Goal: Navigation & Orientation: Find specific page/section

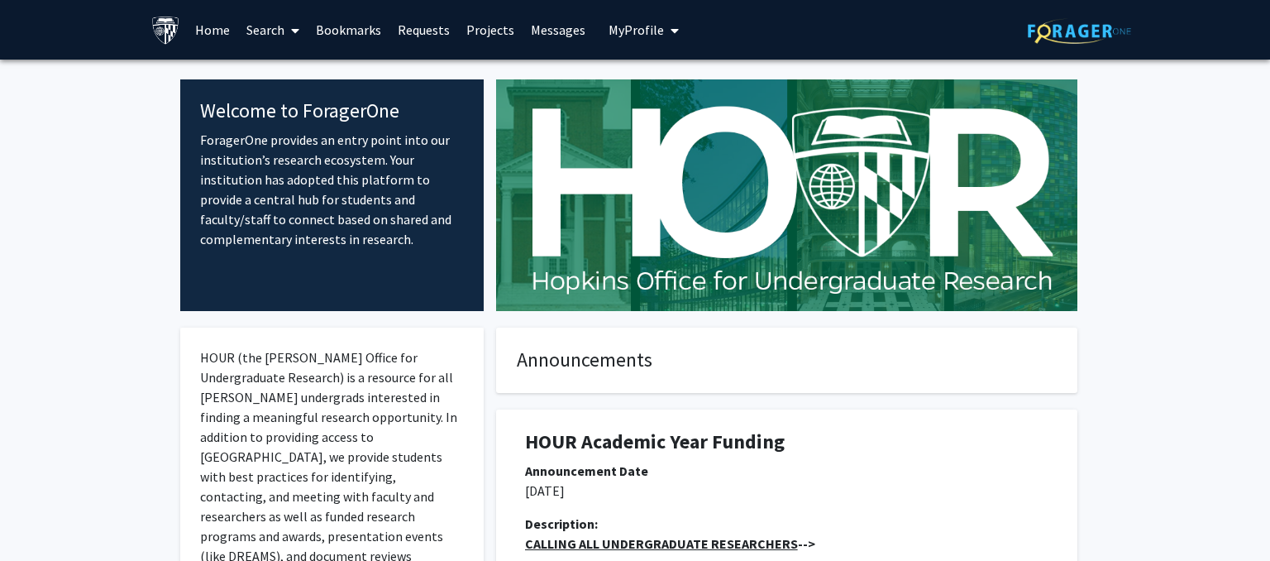
click at [1123, 41] on img at bounding box center [1079, 31] width 103 height 26
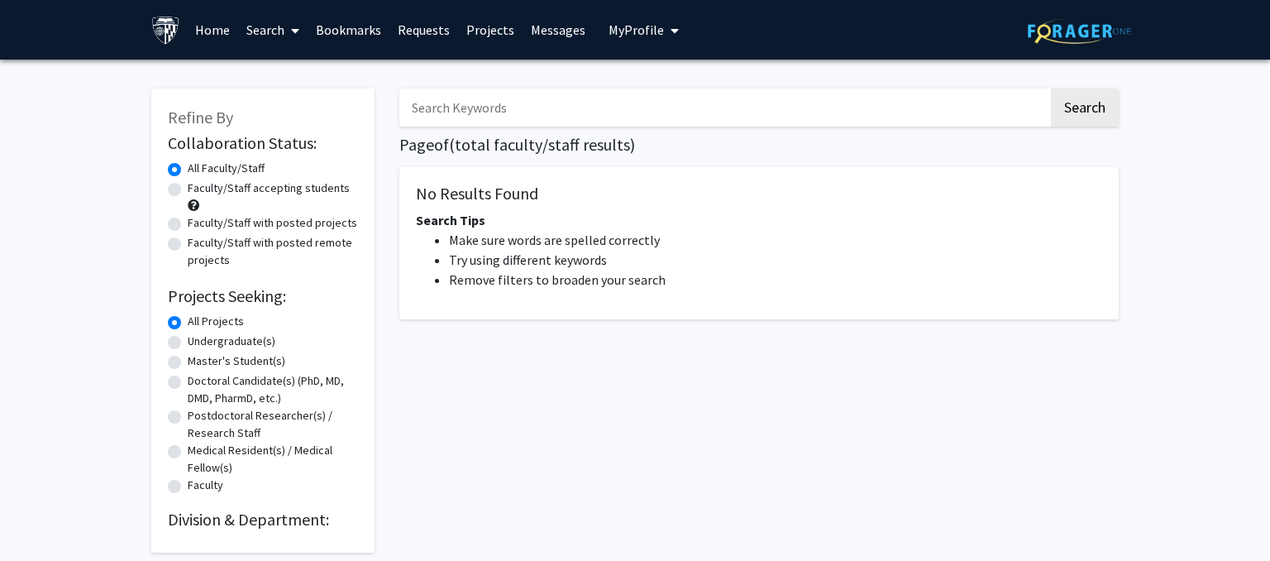
click at [626, 36] on span "My Profile" at bounding box center [636, 30] width 55 height 17
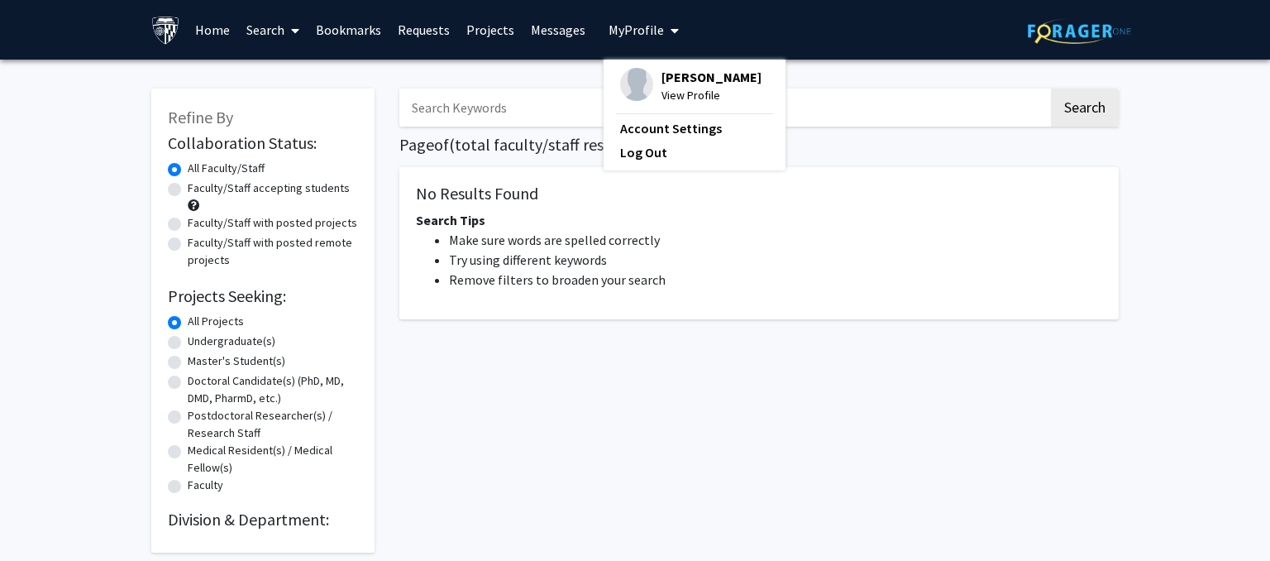
click at [673, 88] on span "View Profile" at bounding box center [712, 95] width 100 height 18
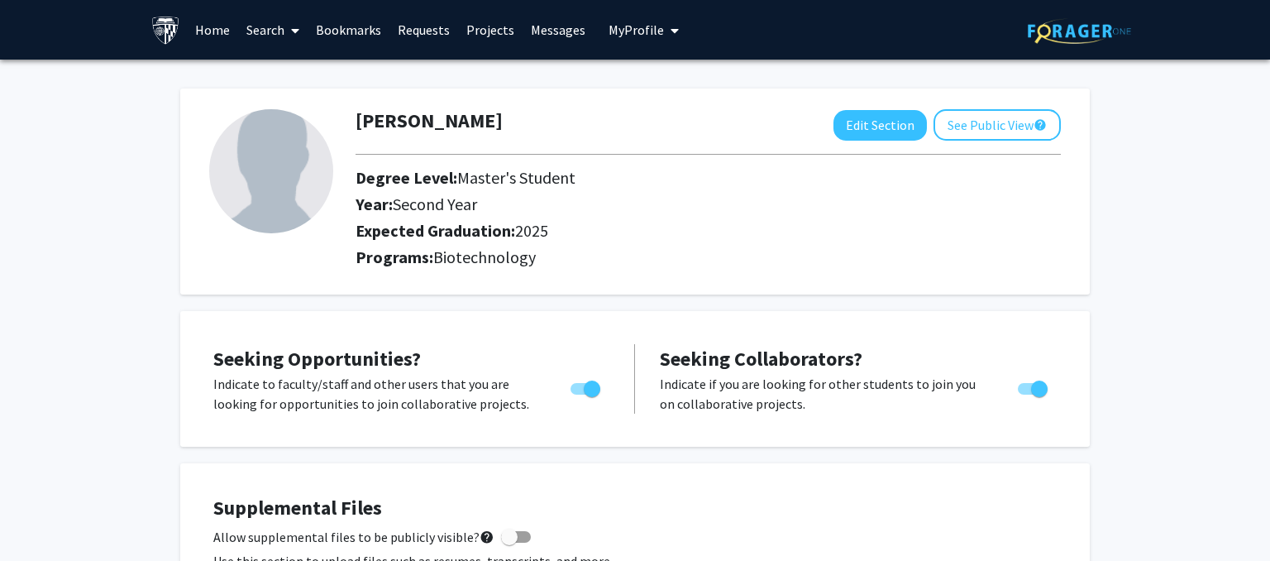
click at [487, 26] on link "Projects" at bounding box center [490, 30] width 65 height 58
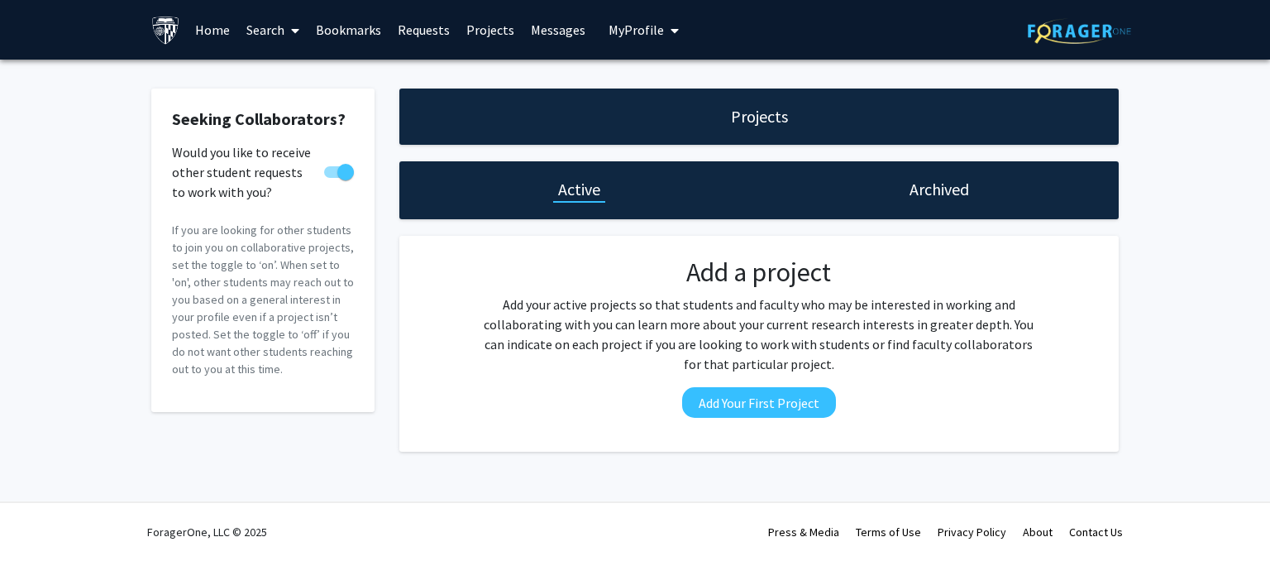
click at [426, 36] on link "Requests" at bounding box center [424, 30] width 69 height 58
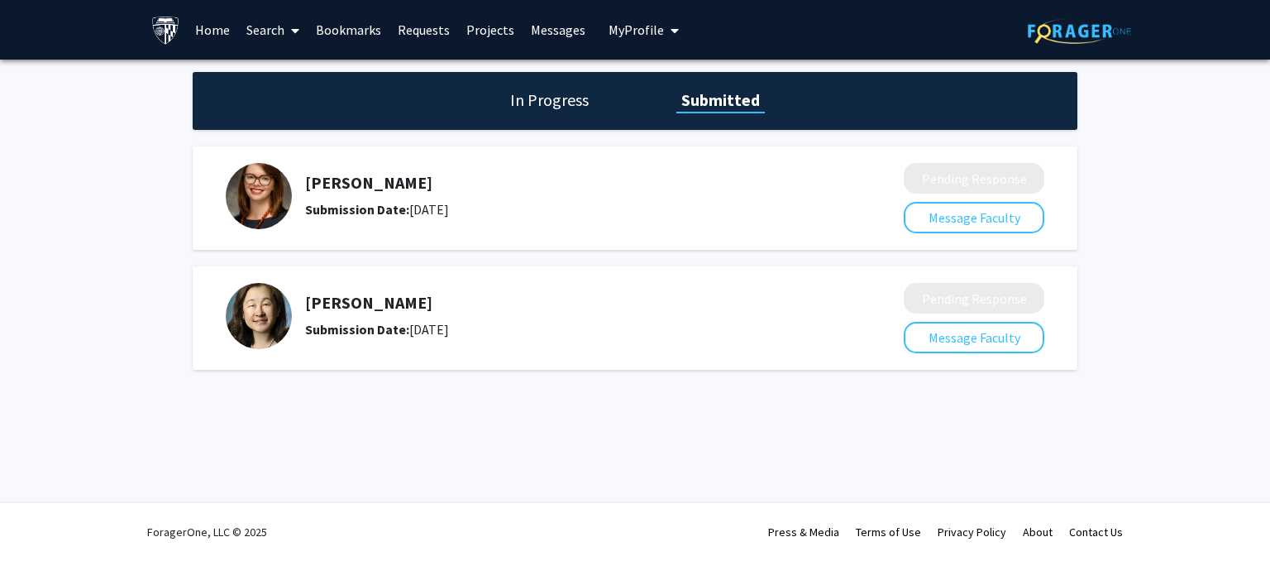
click at [352, 31] on link "Bookmarks" at bounding box center [349, 30] width 82 height 58
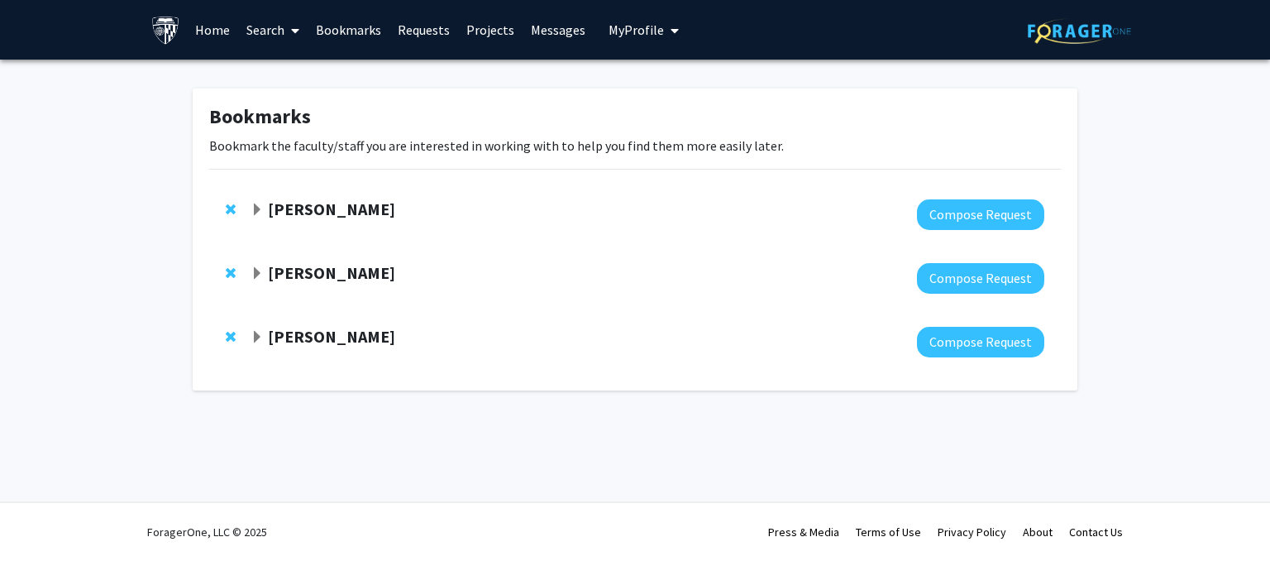
click at [276, 22] on link "Search" at bounding box center [272, 30] width 69 height 58
